Goal: Navigation & Orientation: Find specific page/section

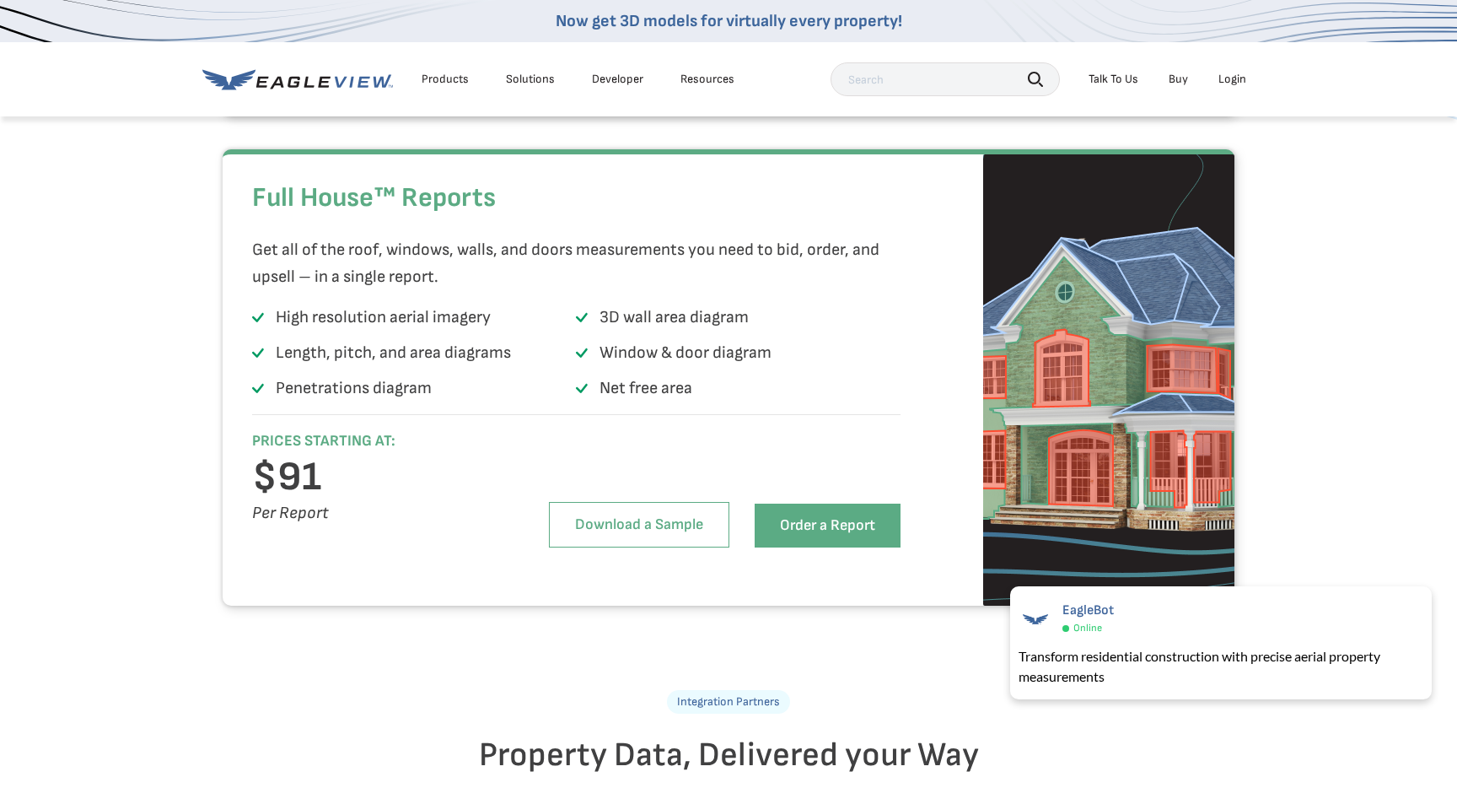
click at [1246, 70] on li "Login" at bounding box center [1232, 79] width 45 height 25
click at [1241, 73] on div "Login" at bounding box center [1233, 79] width 28 height 15
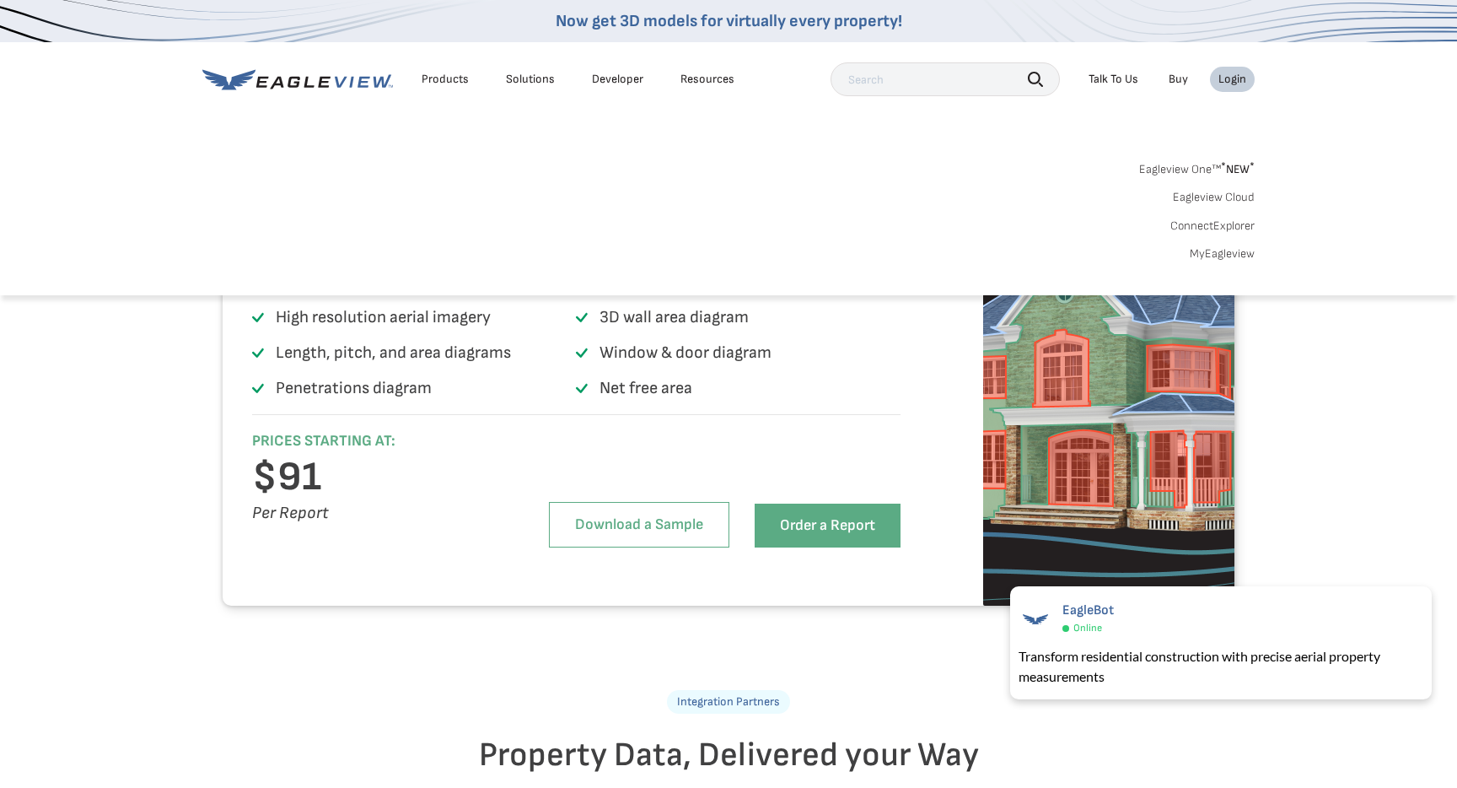
click at [1169, 170] on link "Eagleview One™ * NEW *" at bounding box center [1197, 166] width 116 height 19
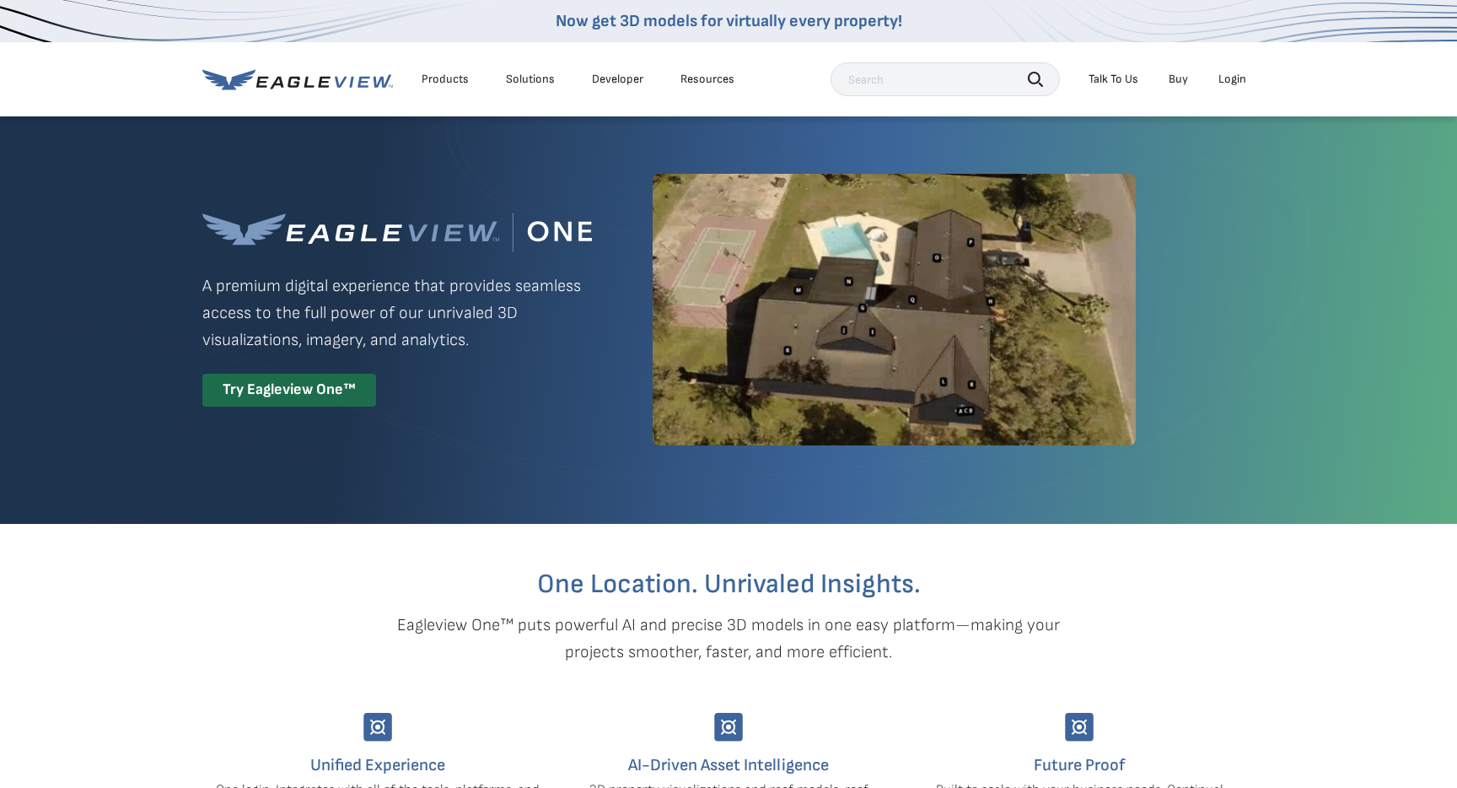
click at [1242, 76] on div "Login" at bounding box center [1233, 79] width 28 height 15
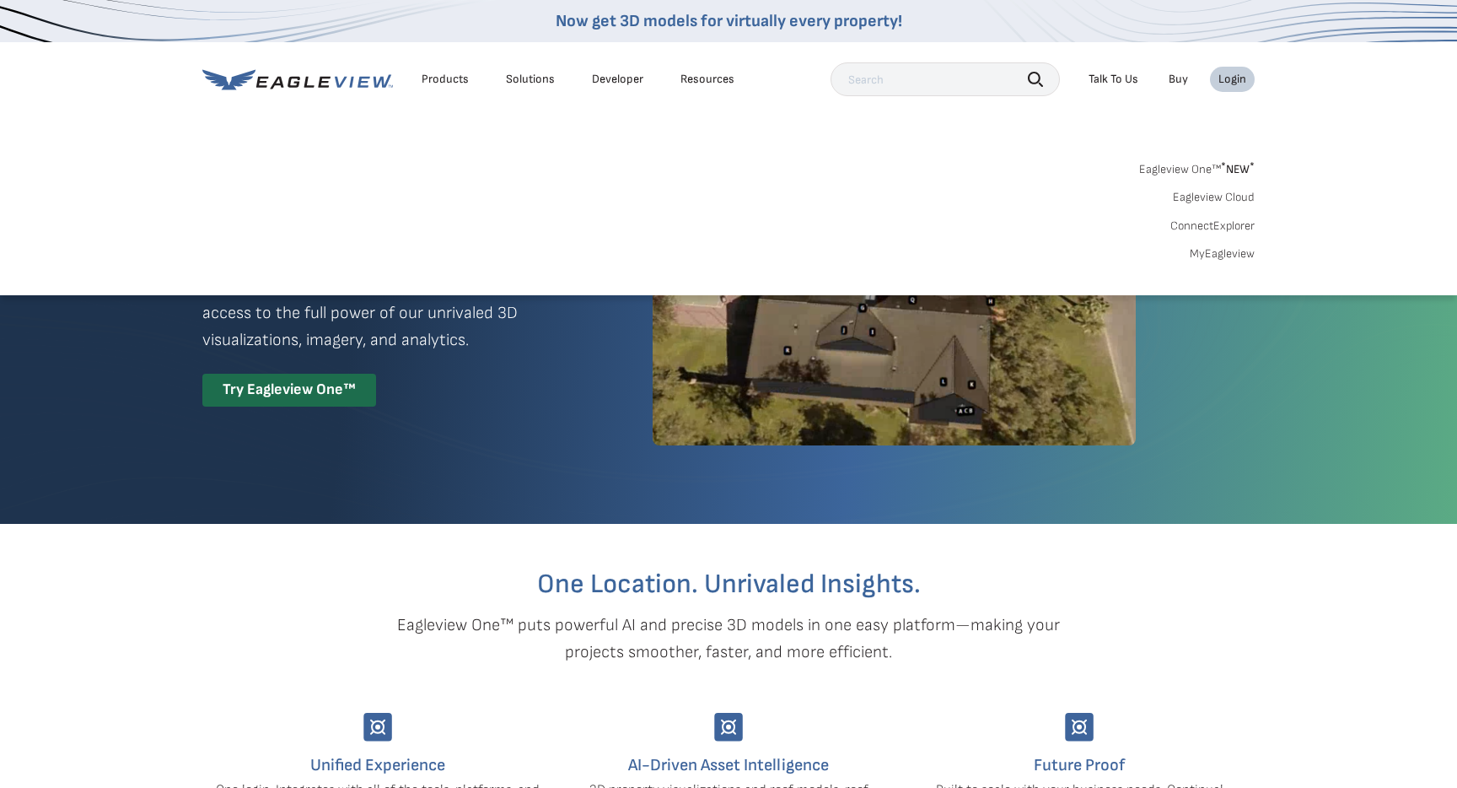
click at [1202, 256] on link "MyEagleview" at bounding box center [1222, 253] width 65 height 15
